Goal: Task Accomplishment & Management: Use online tool/utility

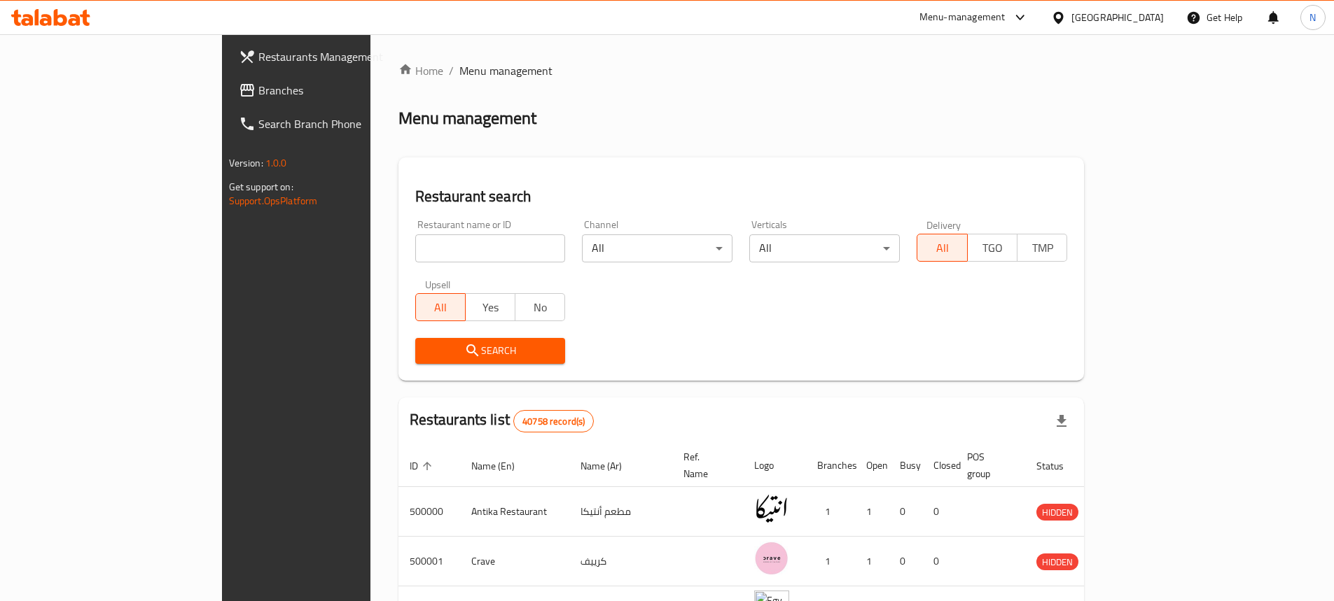
click at [258, 95] on span "Branches" at bounding box center [345, 90] width 175 height 17
click at [1005, 19] on div "Menu-management" at bounding box center [962, 17] width 86 height 17
click at [946, 90] on div "Agent Campaigns Center" at bounding box center [952, 93] width 106 height 15
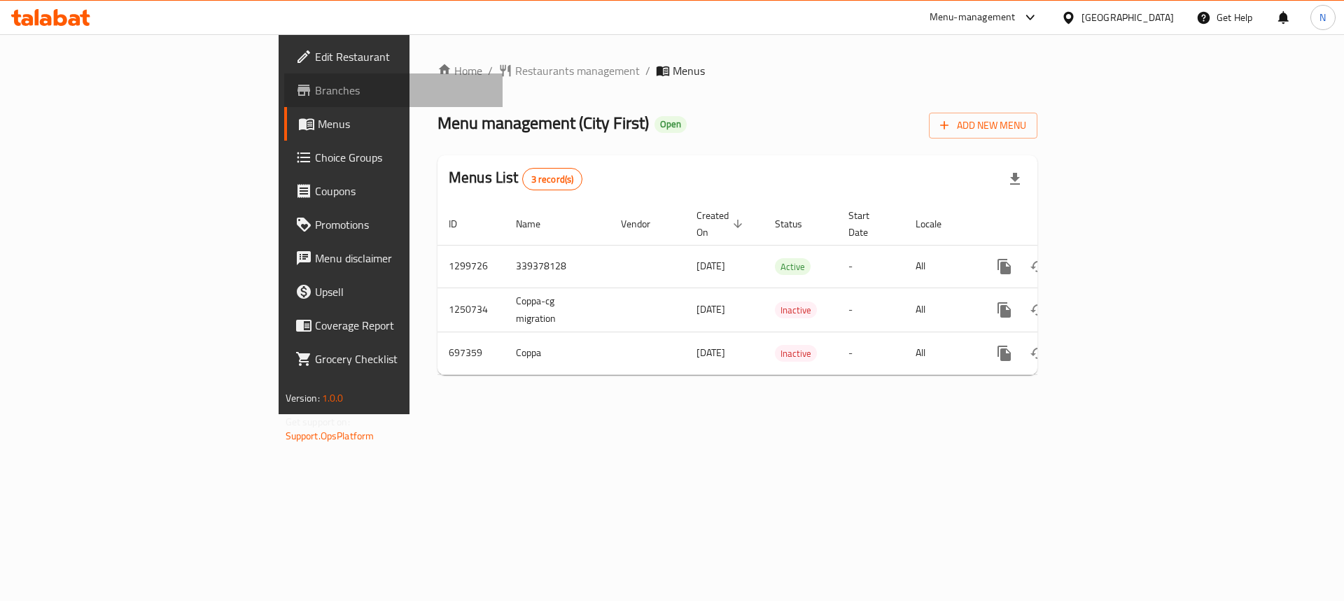
click at [315, 95] on span "Branches" at bounding box center [403, 90] width 177 height 17
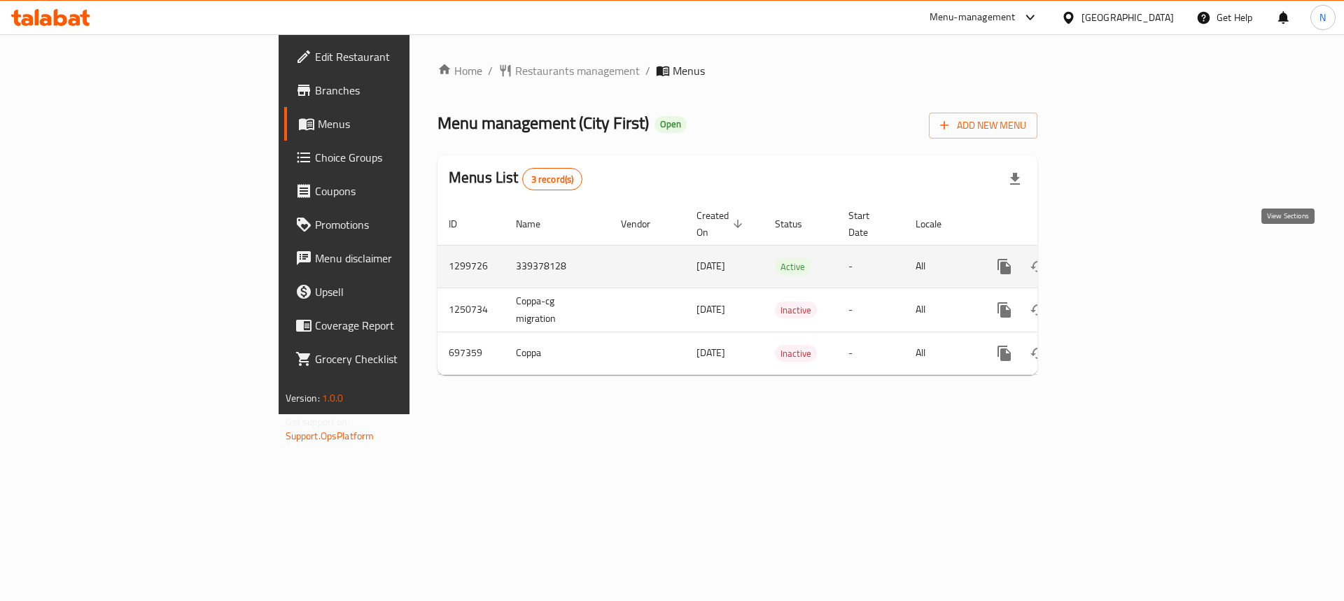
click at [1114, 258] on icon "enhanced table" at bounding box center [1105, 266] width 17 height 17
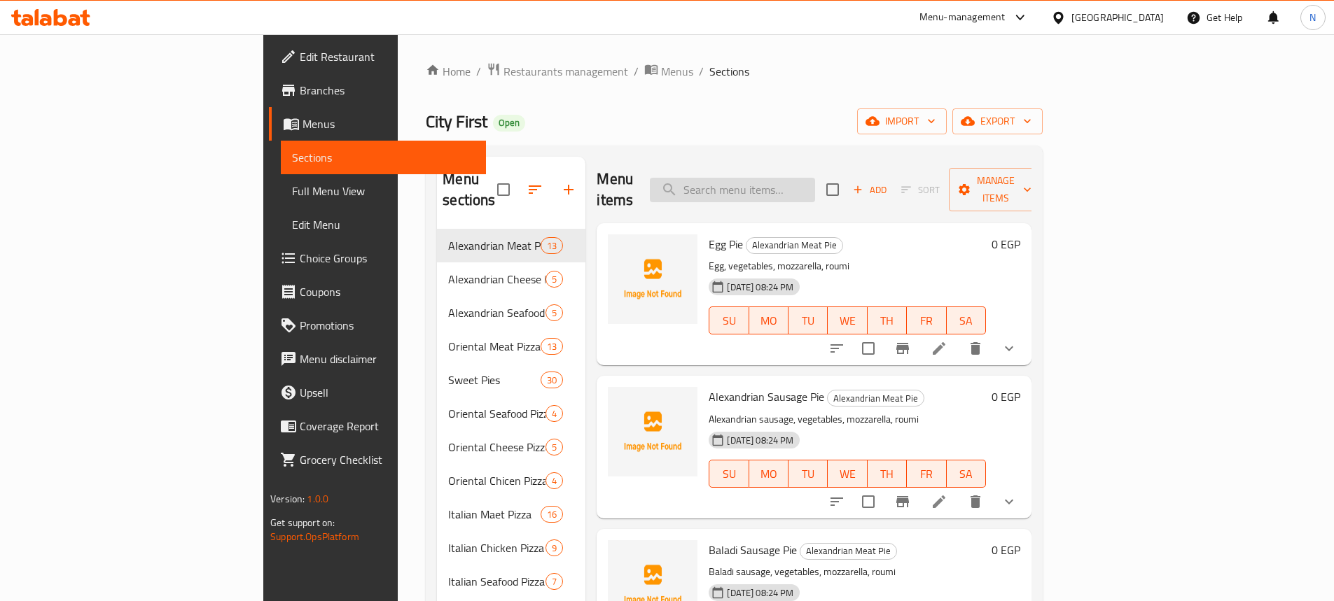
click at [809, 178] on input "search" at bounding box center [732, 190] width 165 height 25
paste input "١ كريب الوحش ١ كريب برجر"
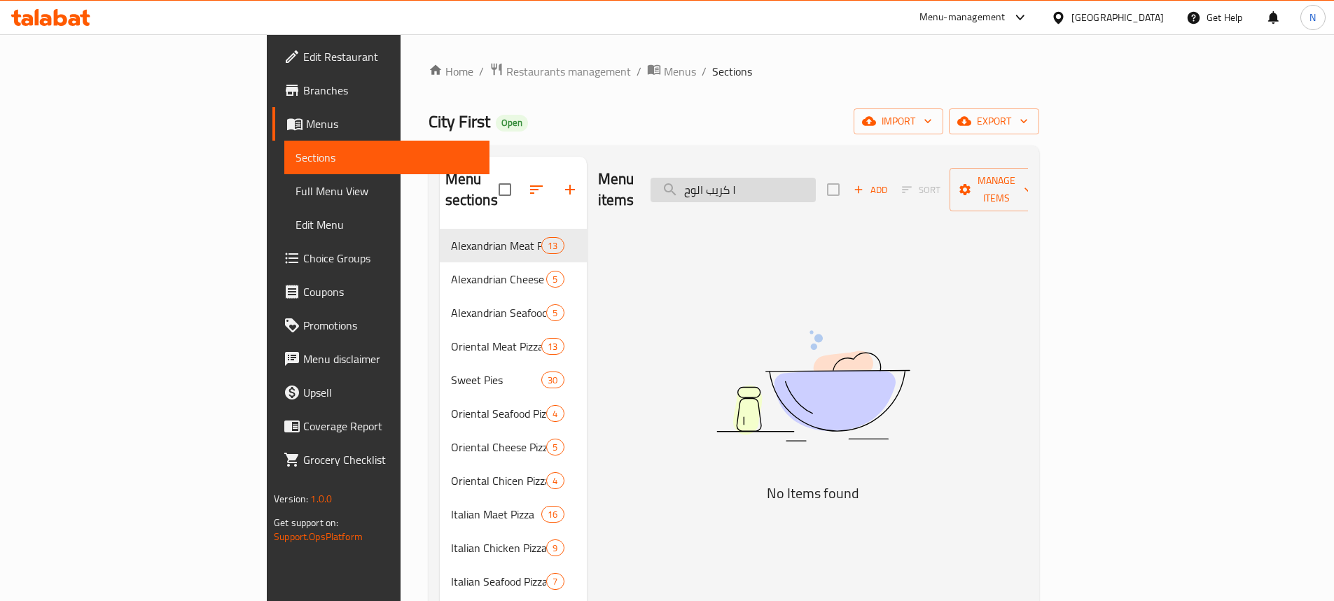
drag, startPoint x: 824, startPoint y: 181, endPoint x: 909, endPoint y: 183, distance: 84.7
click at [816, 183] on input "١ كريب الوح" at bounding box center [732, 190] width 165 height 25
type input "كريب الوح"
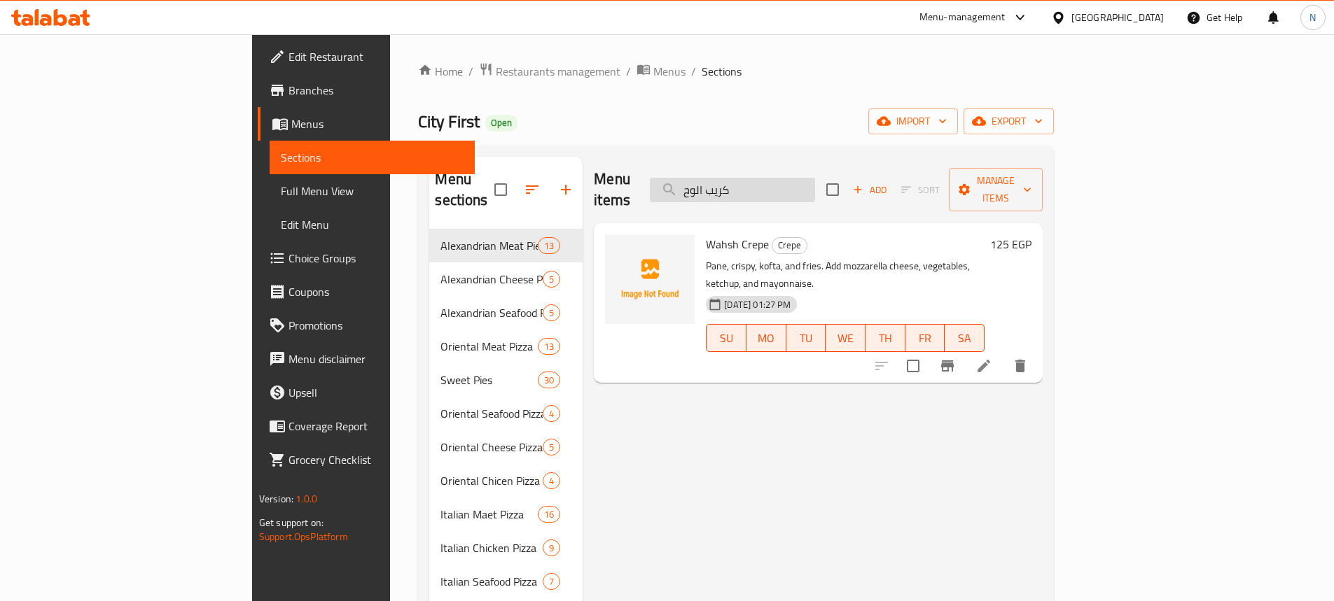
click at [815, 183] on input "كريب الوح" at bounding box center [732, 190] width 165 height 25
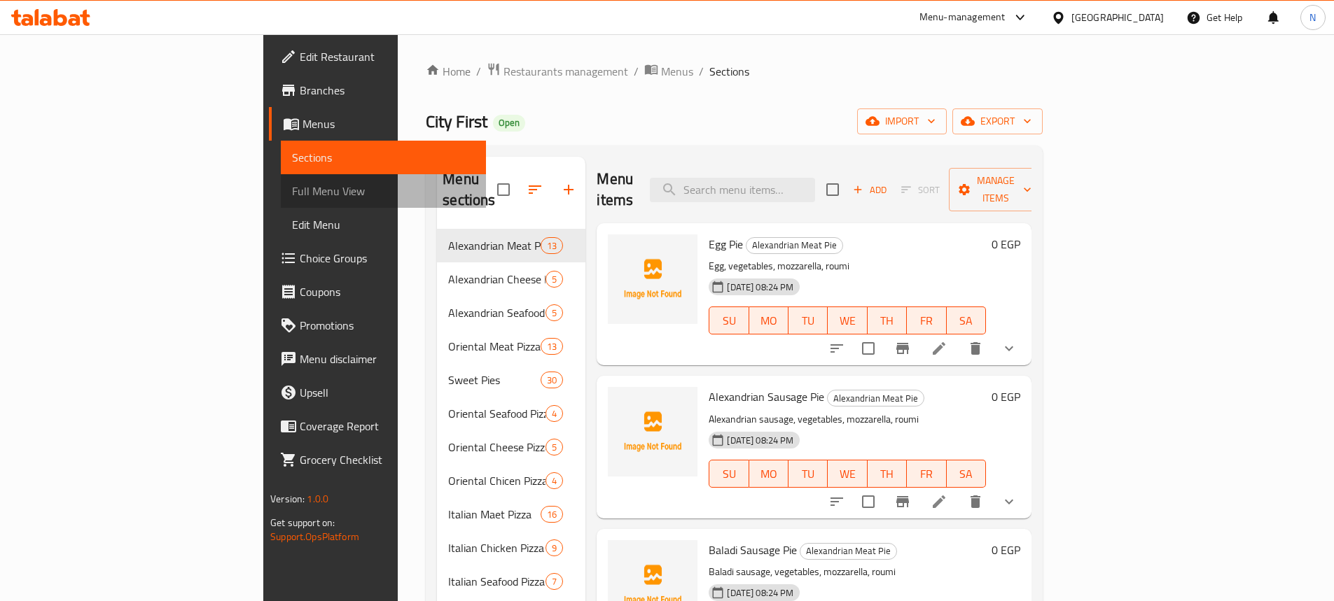
click at [292, 195] on span "Full Menu View" at bounding box center [383, 191] width 183 height 17
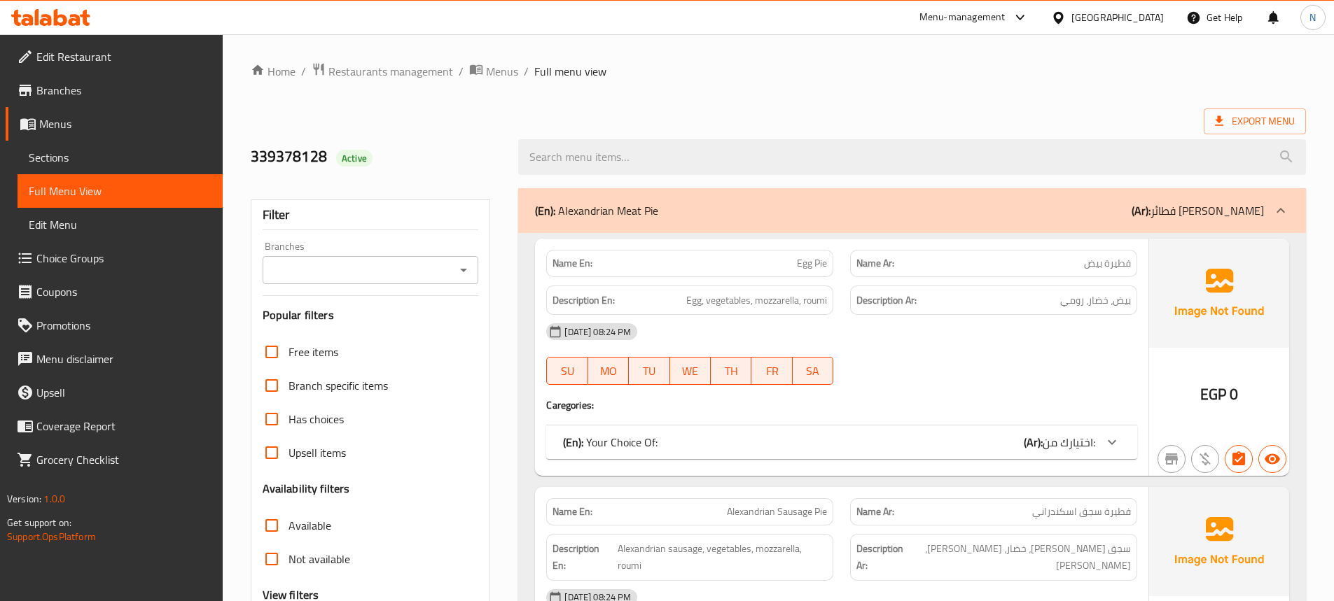
click at [1039, 109] on div "Export Menu" at bounding box center [778, 122] width 1055 height 26
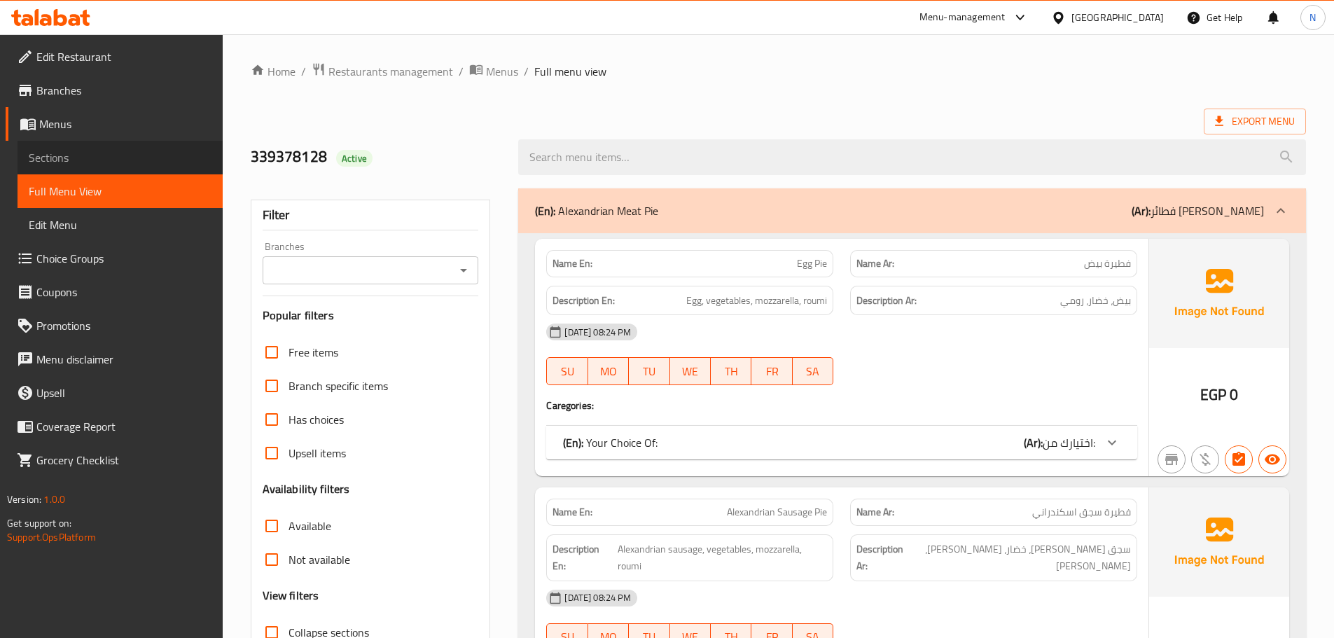
click at [94, 163] on span "Sections" at bounding box center [120, 157] width 183 height 17
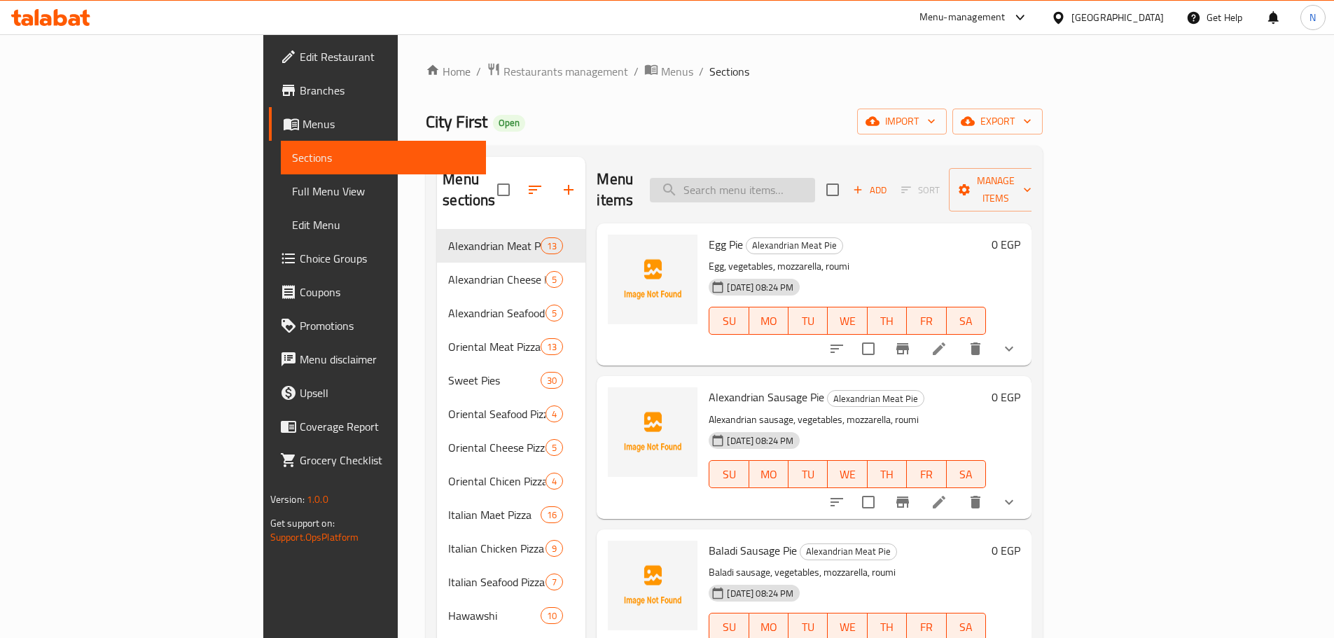
click at [815, 178] on input "search" at bounding box center [732, 190] width 165 height 25
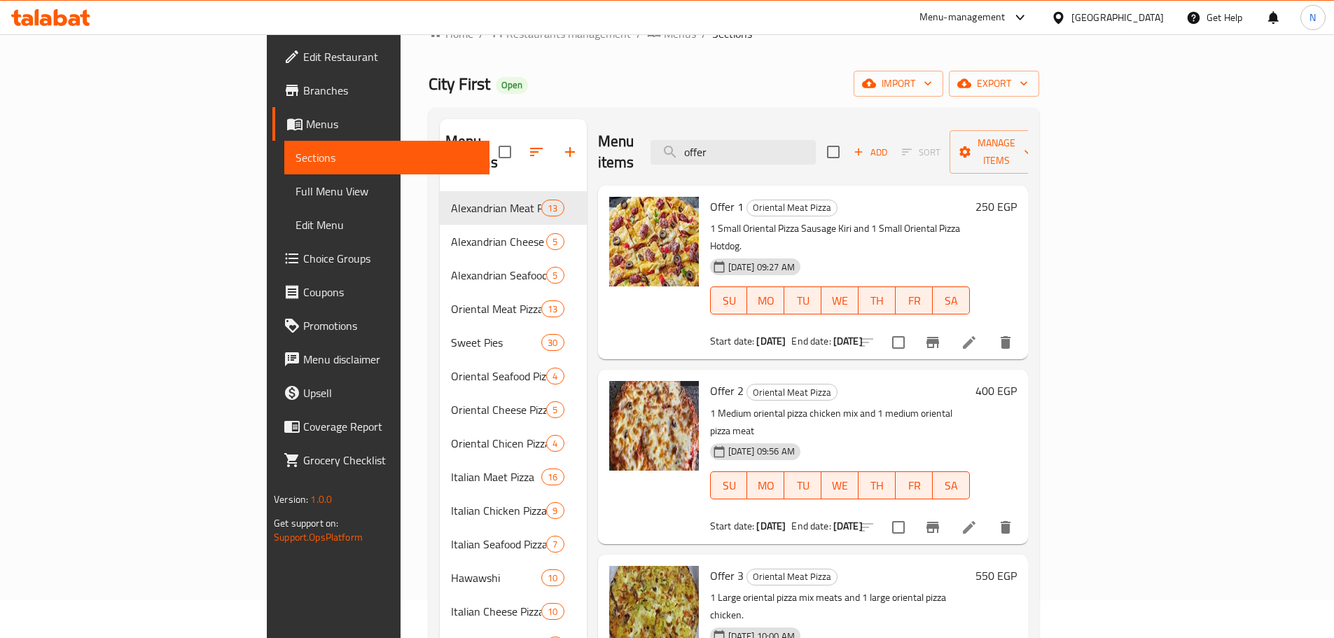
scroll to position [108, 0]
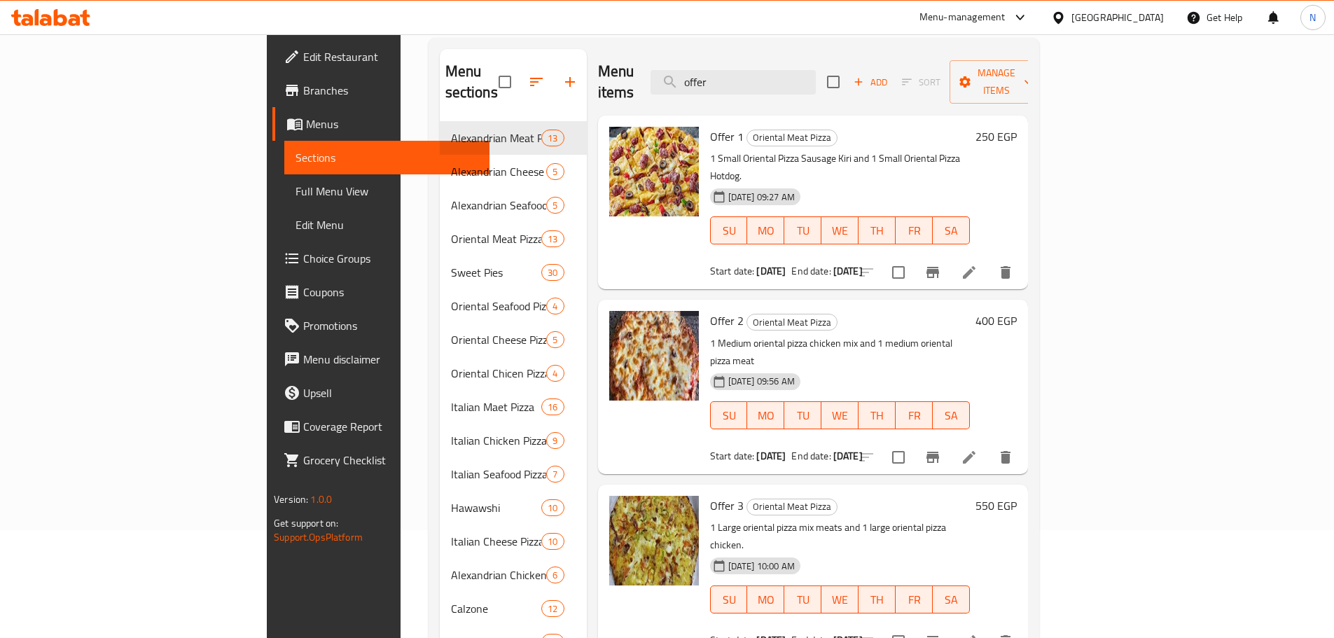
type input "offer"
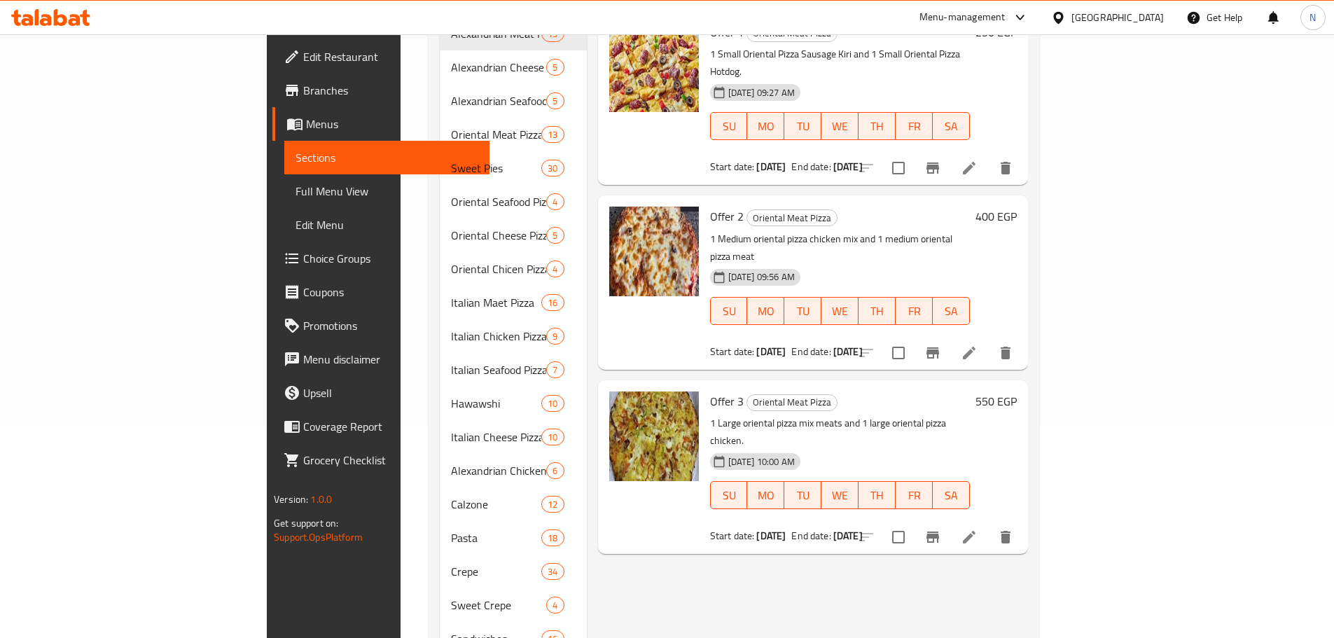
scroll to position [0, 0]
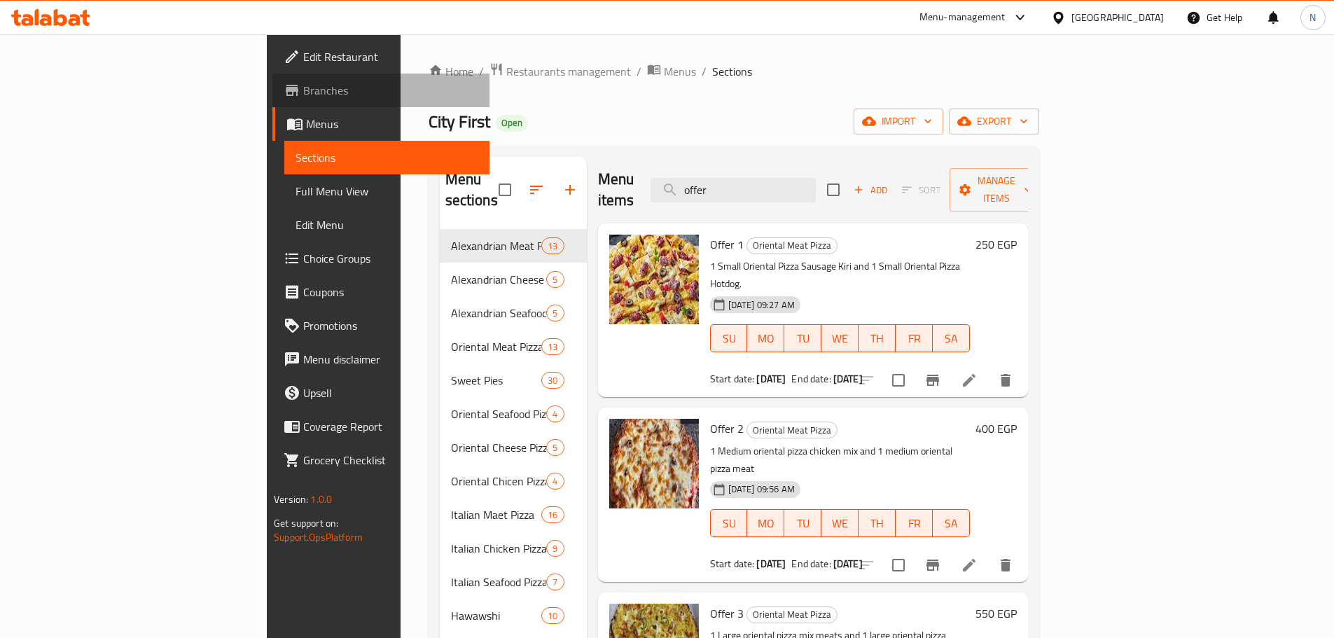
click at [272, 99] on link "Branches" at bounding box center [380, 91] width 217 height 34
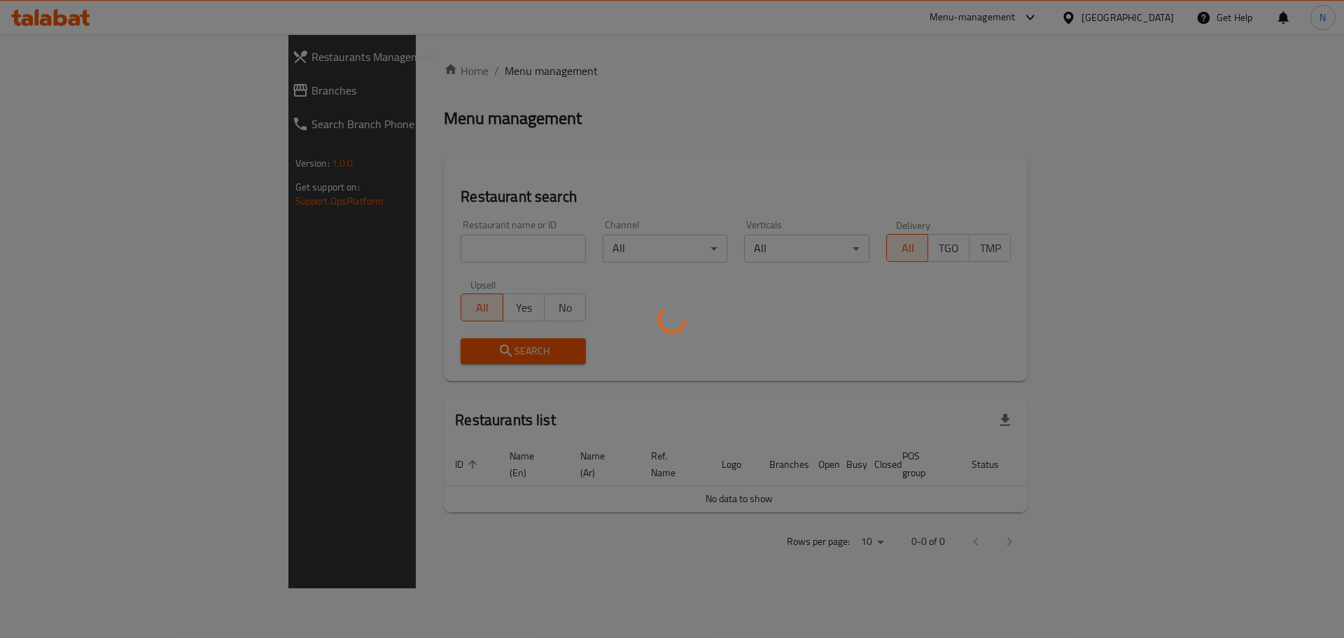
click at [83, 97] on div at bounding box center [672, 319] width 1344 height 638
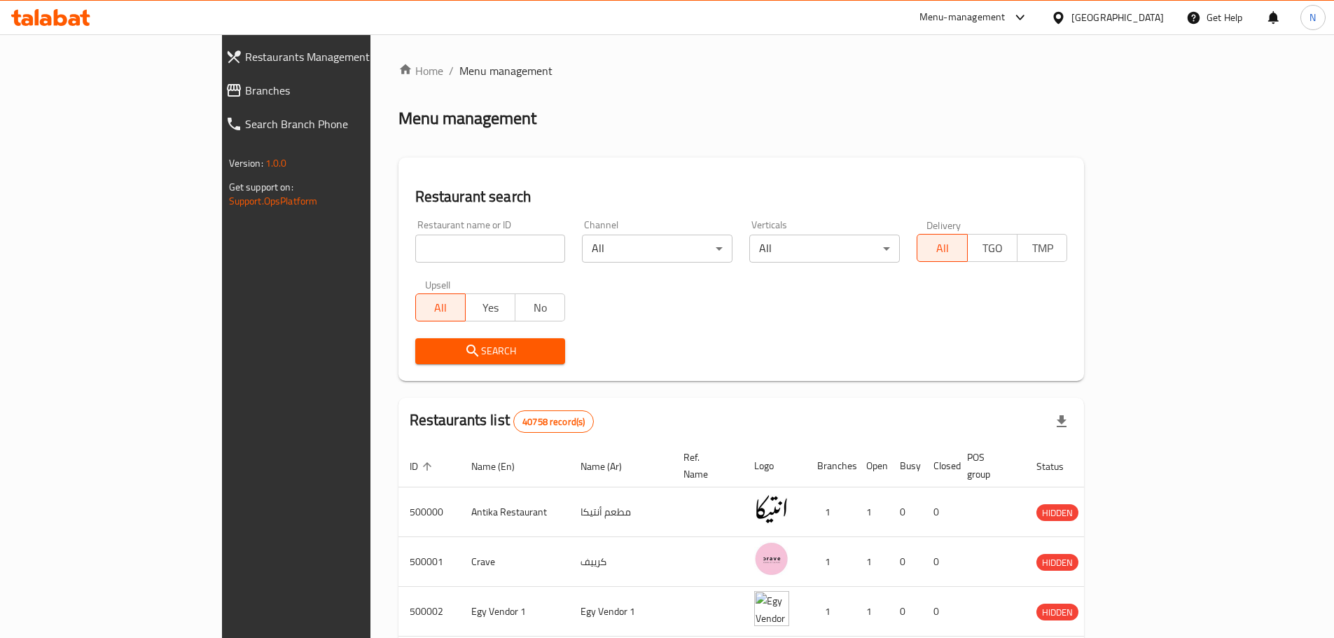
click at [245, 97] on span "Branches" at bounding box center [339, 90] width 188 height 17
